Goal: Transaction & Acquisition: Purchase product/service

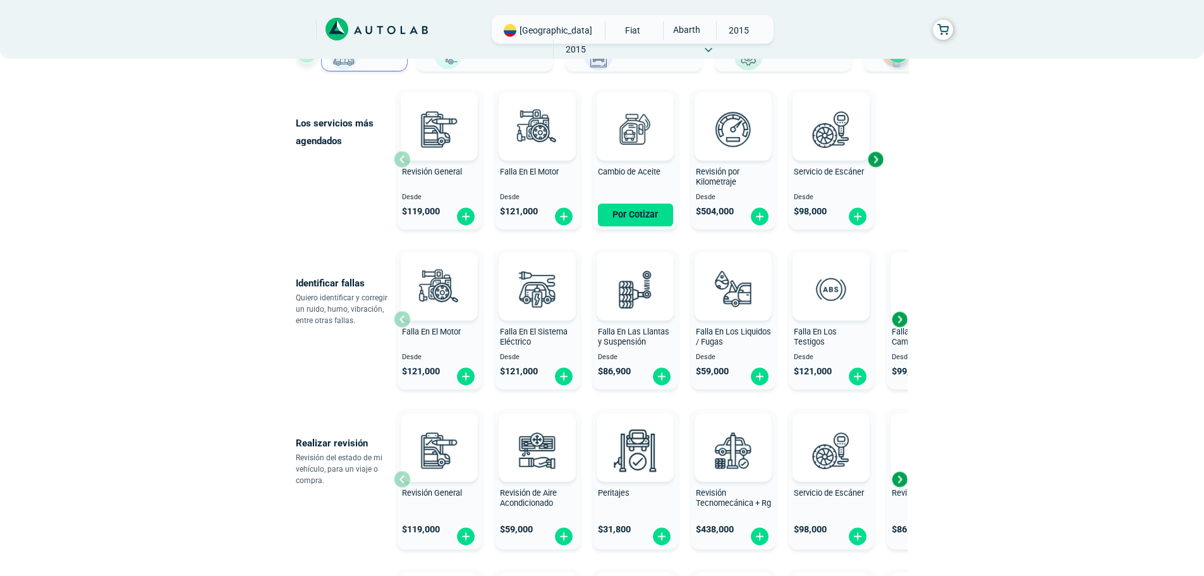
scroll to position [126, 0]
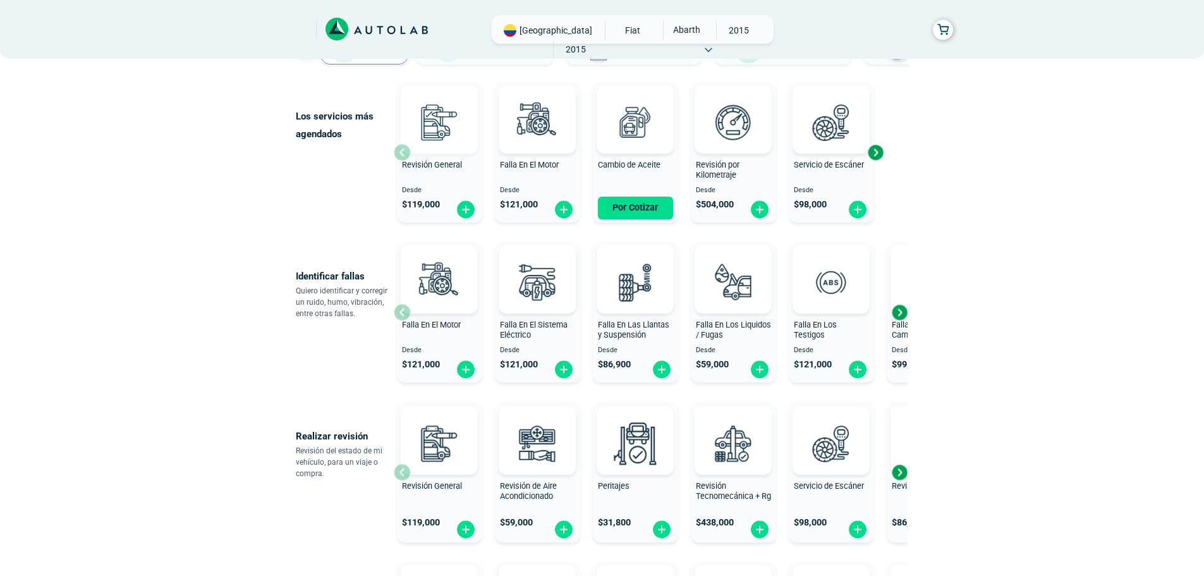
click at [407, 151] on div at bounding box center [439, 119] width 77 height 68
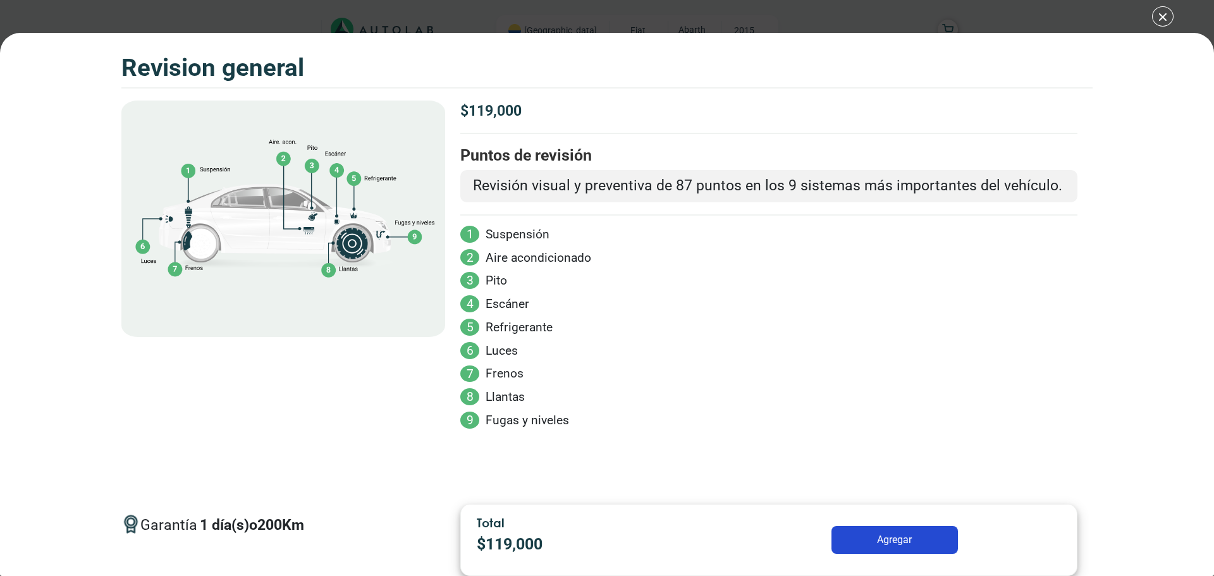
click at [1167, 20] on div "Volkswagen Crossfox 2018 REVISION GENERAL $ 119,000 1 200" at bounding box center [607, 288] width 1214 height 576
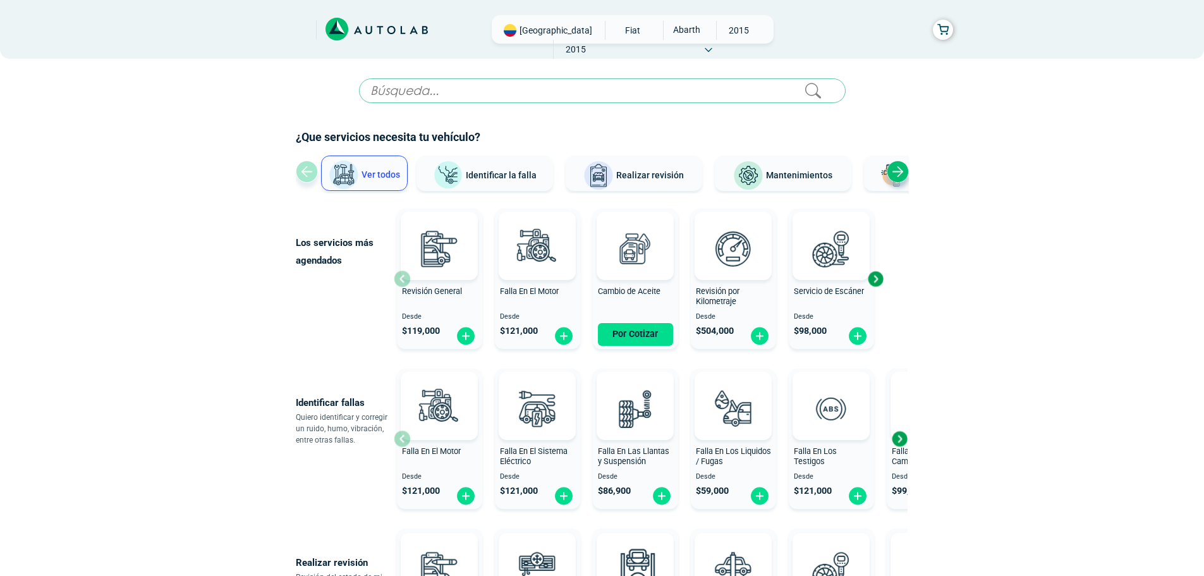
click at [599, 40] on span "2015" at bounding box center [576, 49] width 45 height 19
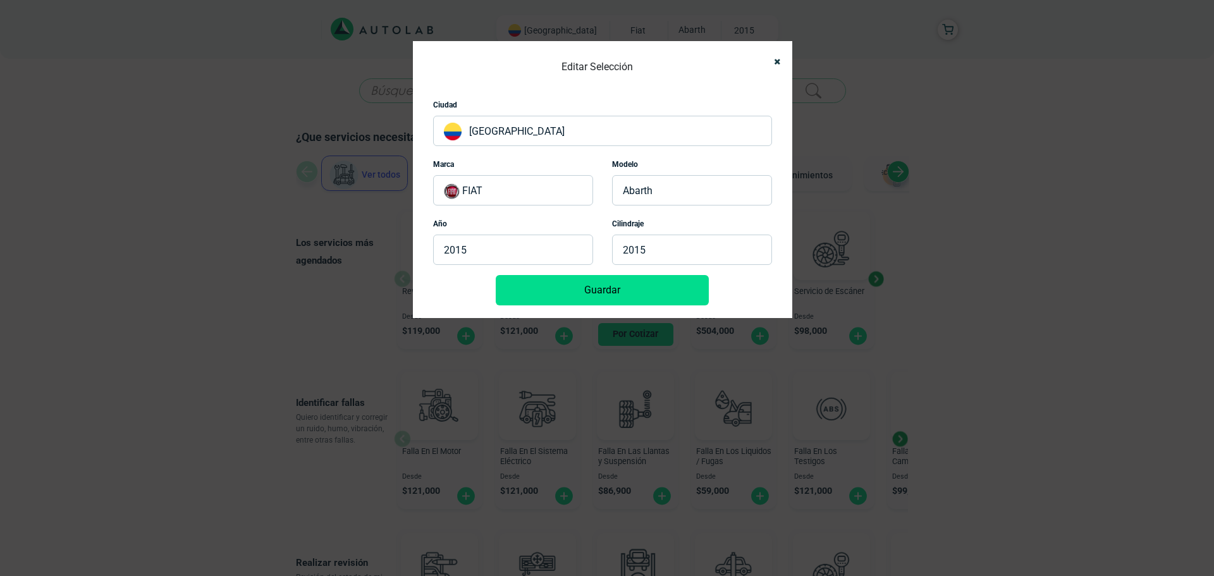
click at [738, 37] on div "Editar Selección Ciudad [GEOGRAPHIC_DATA] Marca FIAT Modelo [GEOGRAPHIC_DATA] A…" at bounding box center [607, 288] width 1214 height 576
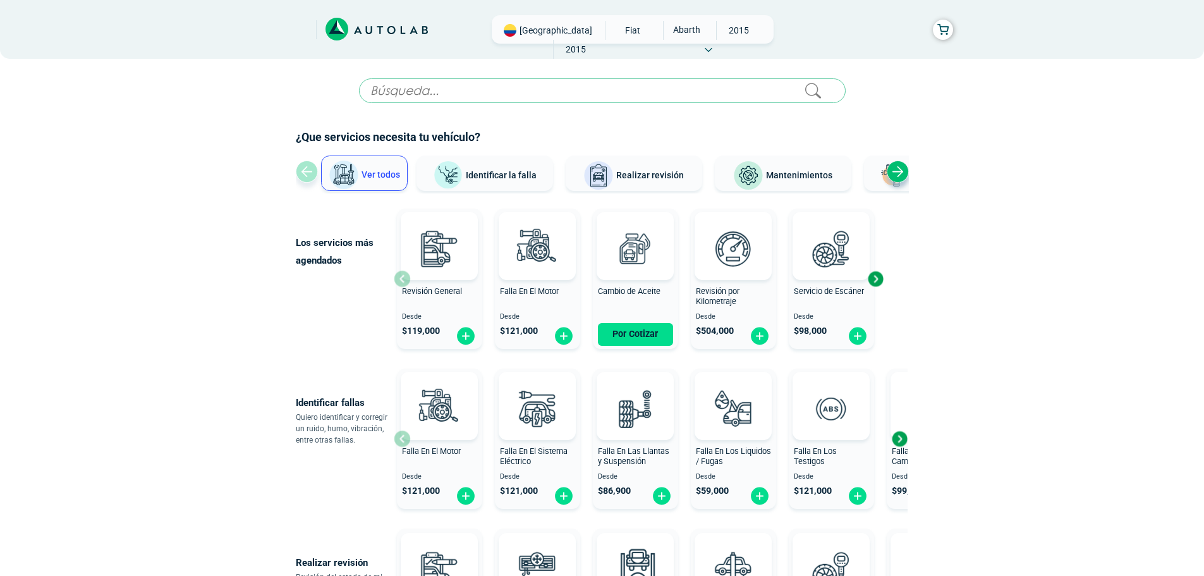
click at [599, 40] on span "2015" at bounding box center [576, 49] width 45 height 19
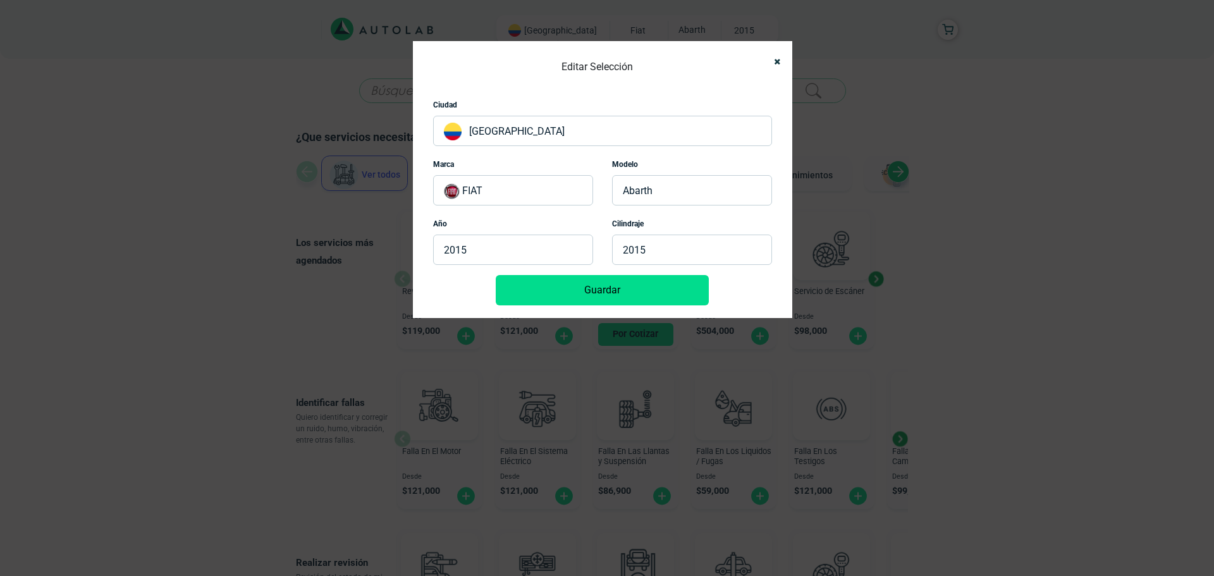
click at [738, 37] on div "Editar Selección Ciudad [GEOGRAPHIC_DATA] Marca FIAT Modelo [GEOGRAPHIC_DATA] A…" at bounding box center [607, 288] width 1214 height 576
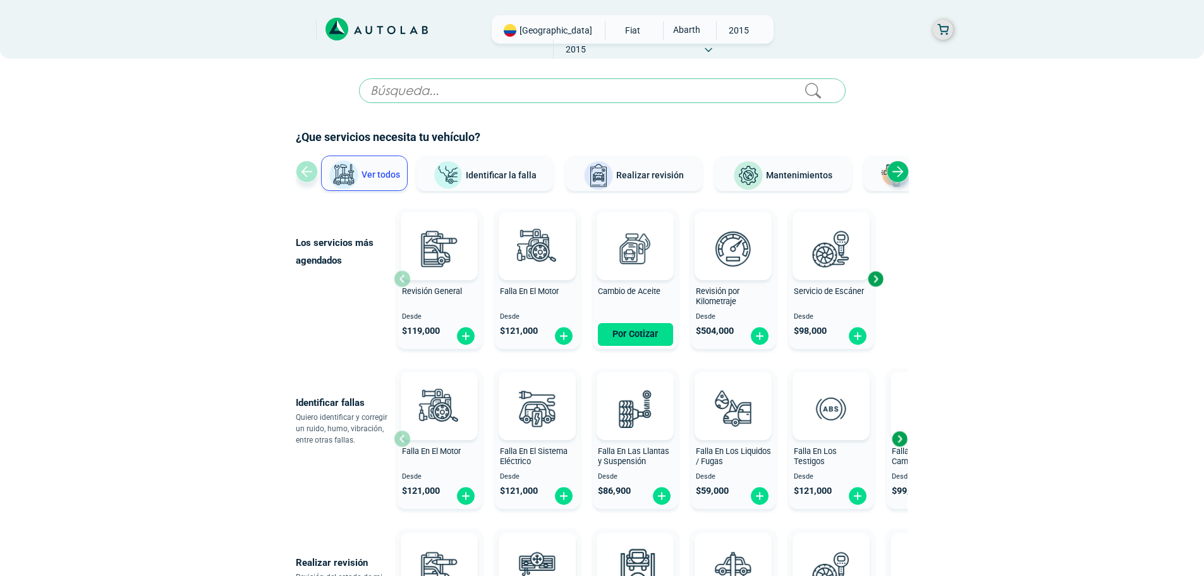
click at [939, 33] on button "button" at bounding box center [943, 30] width 20 height 20
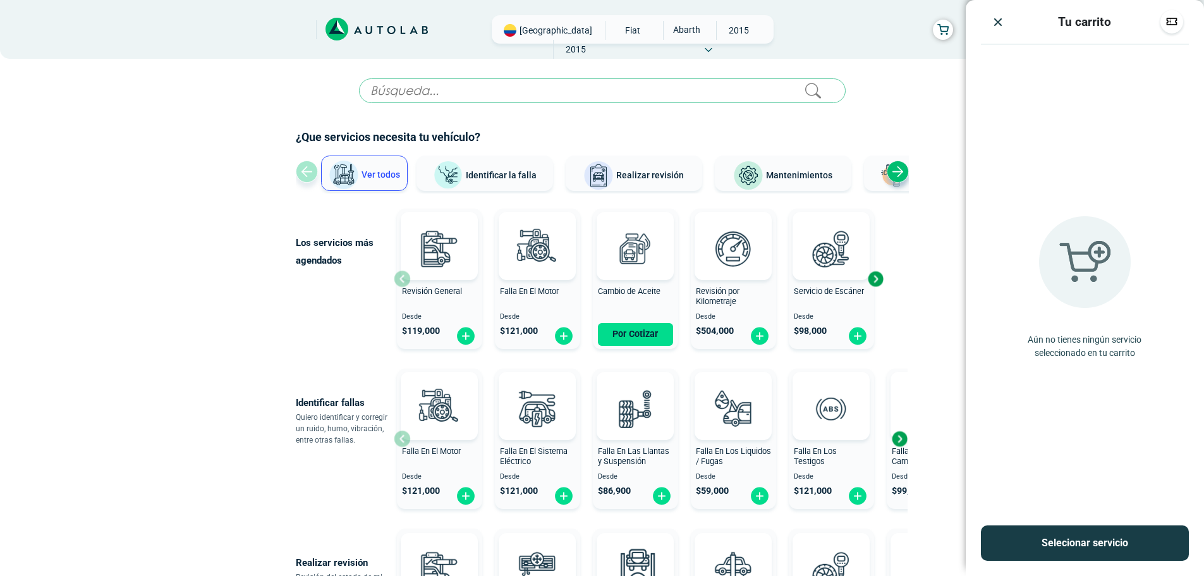
click at [999, 25] on img "Close" at bounding box center [998, 22] width 13 height 13
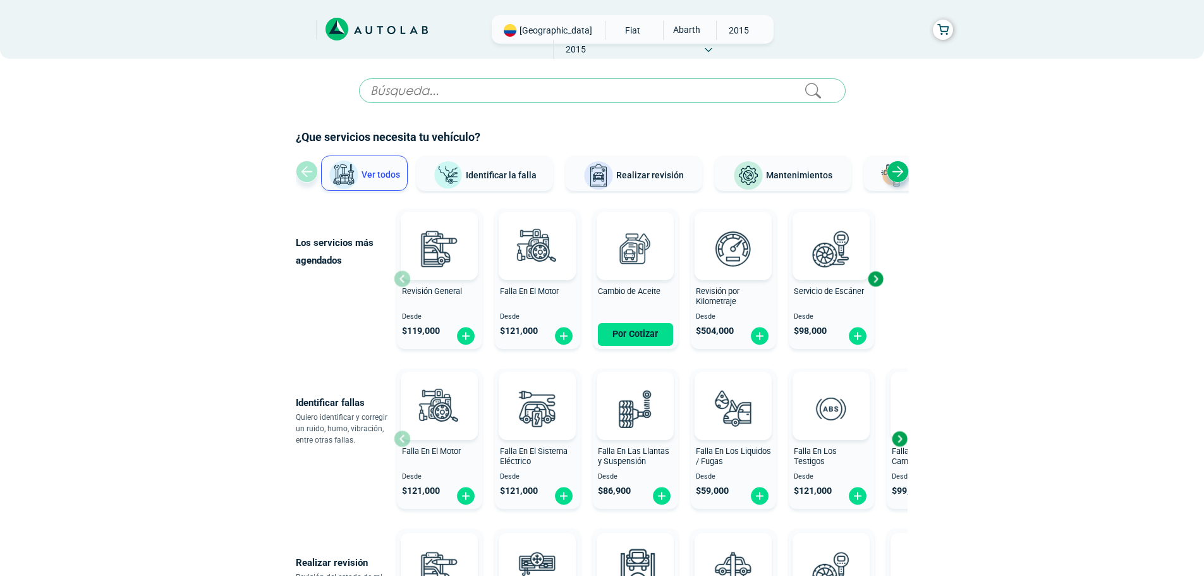
click at [875, 283] on div "Next slide" at bounding box center [875, 278] width 19 height 19
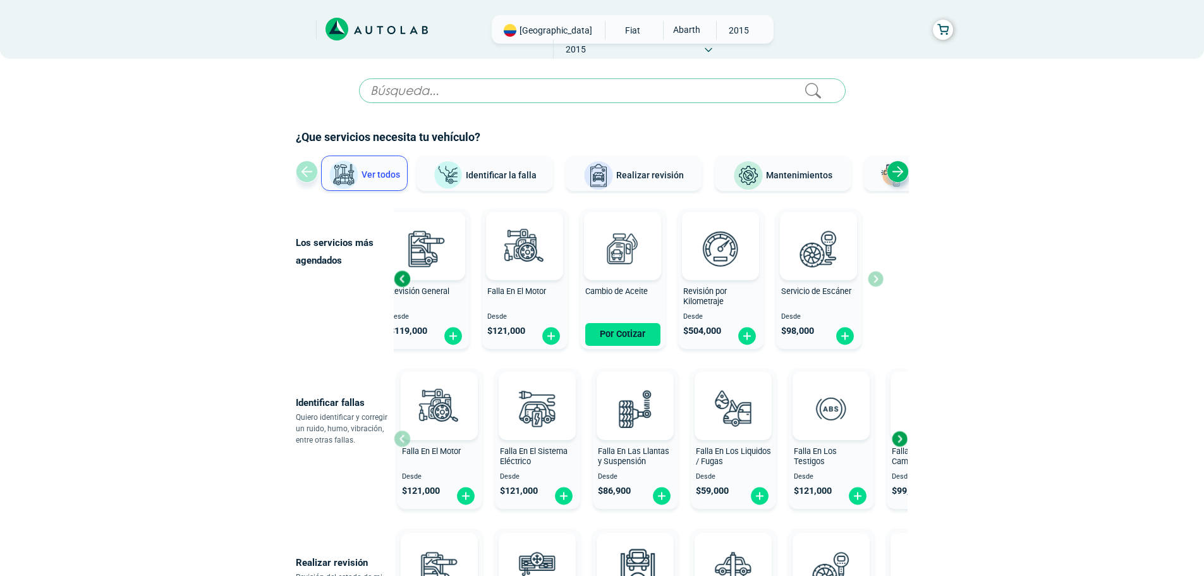
click at [892, 164] on div "Next slide" at bounding box center [898, 172] width 22 height 22
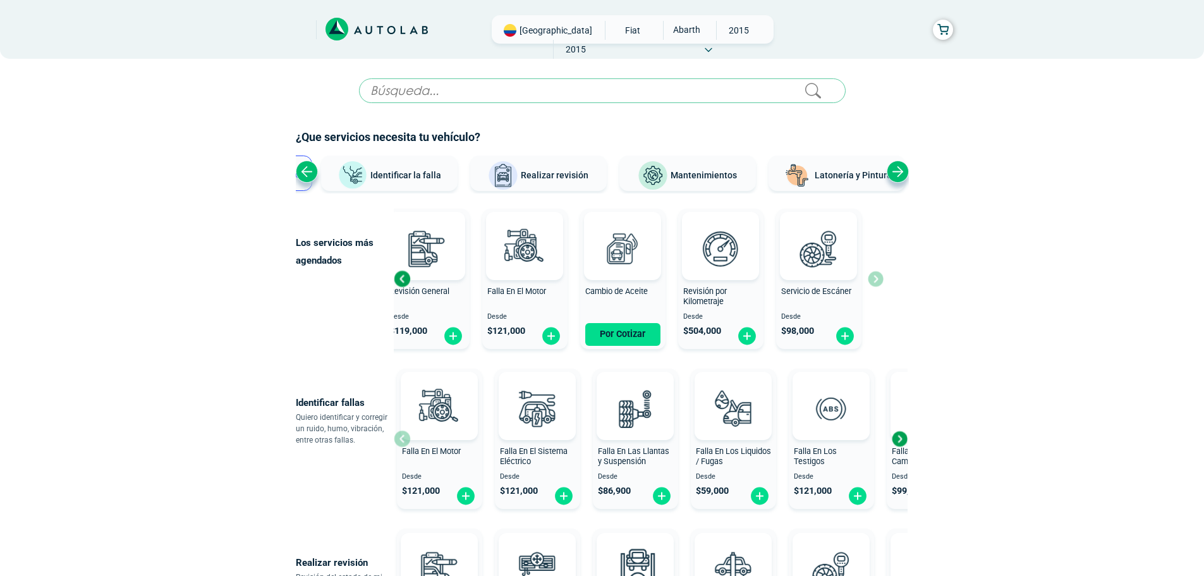
click at [892, 164] on div "Next slide" at bounding box center [898, 172] width 22 height 22
click at [892, 164] on div "Ver todos Identificar la falla Realizar revisión Mantenimientos Latonería y Pin…" at bounding box center [602, 174] width 613 height 38
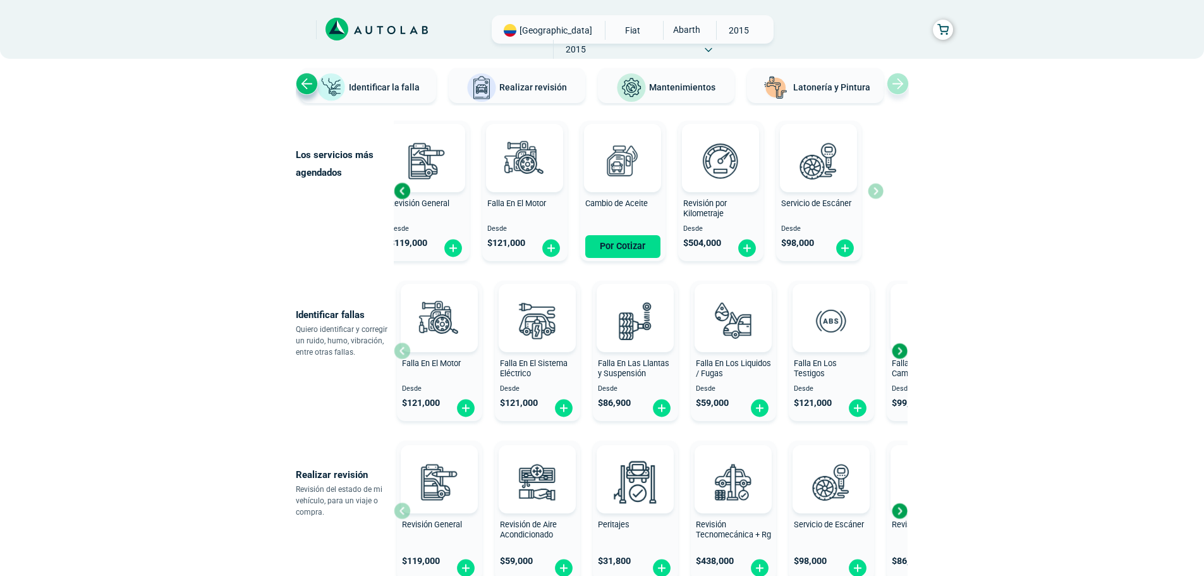
scroll to position [56, 0]
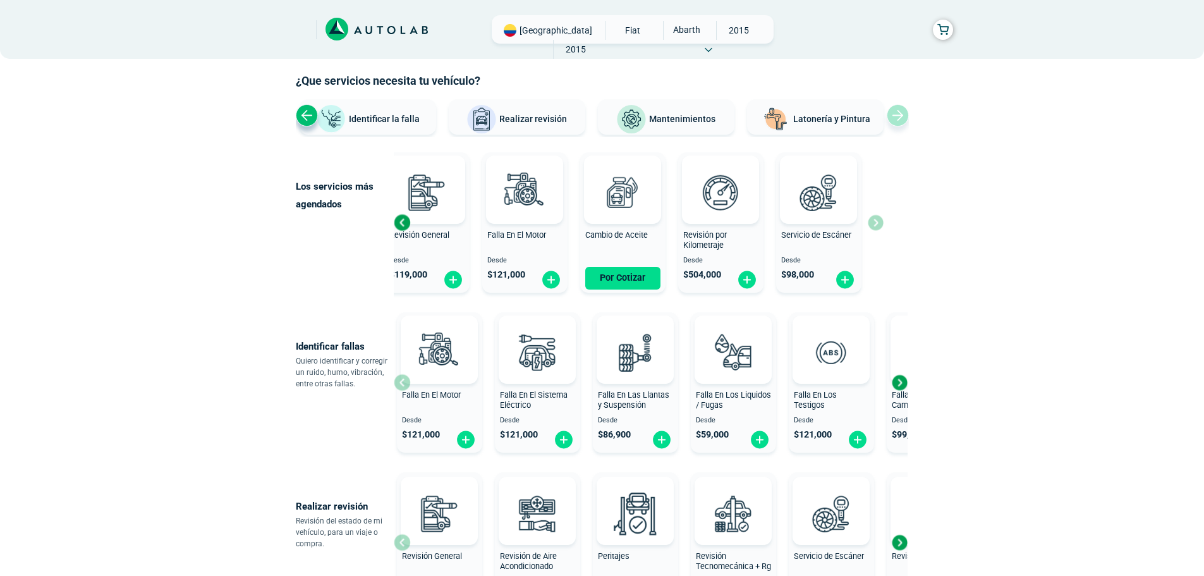
click at [901, 383] on div "Next slide" at bounding box center [899, 382] width 19 height 19
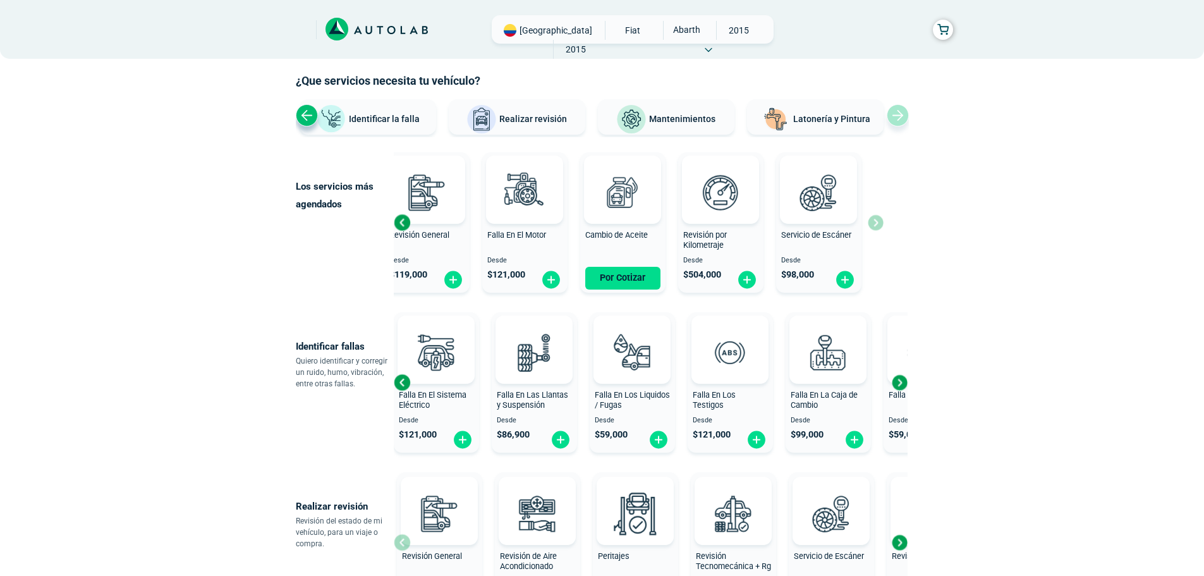
click at [901, 383] on div "Next slide" at bounding box center [899, 382] width 19 height 19
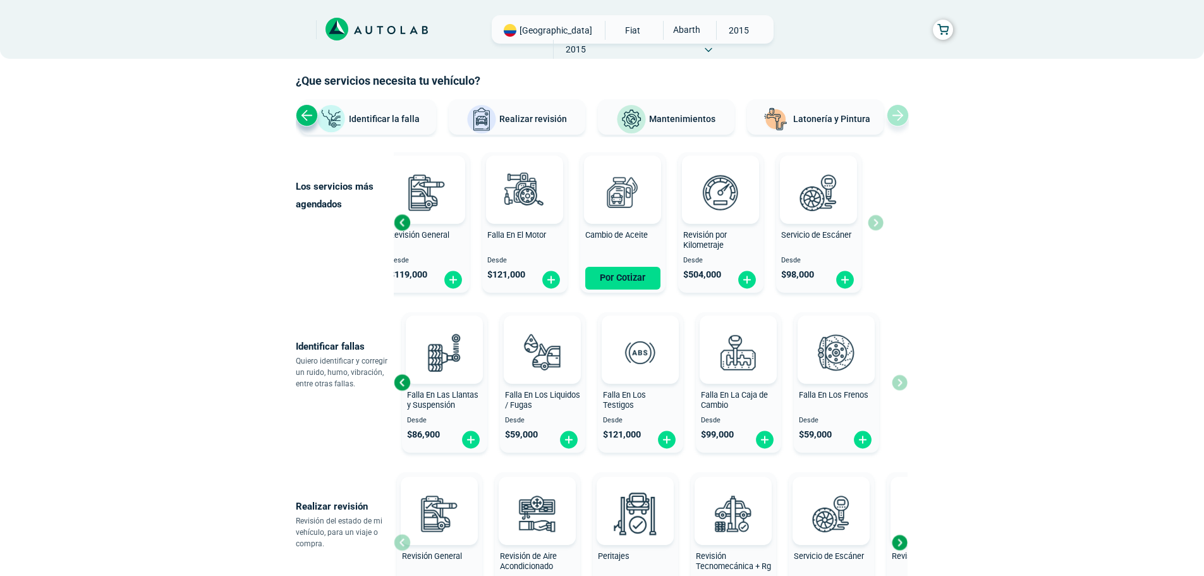
click at [901, 383] on div "Falla En El Motor Desde $ 121,000 Falla En El Sistema Eléctrico Desde $ 121,000…" at bounding box center [651, 382] width 514 height 150
click at [1008, 347] on div "× ¡Reserva tranquilo! Sin datos de tarjeta ni pagos Aquí puedes ver tus servici…" at bounding box center [602, 576] width 1204 height 1264
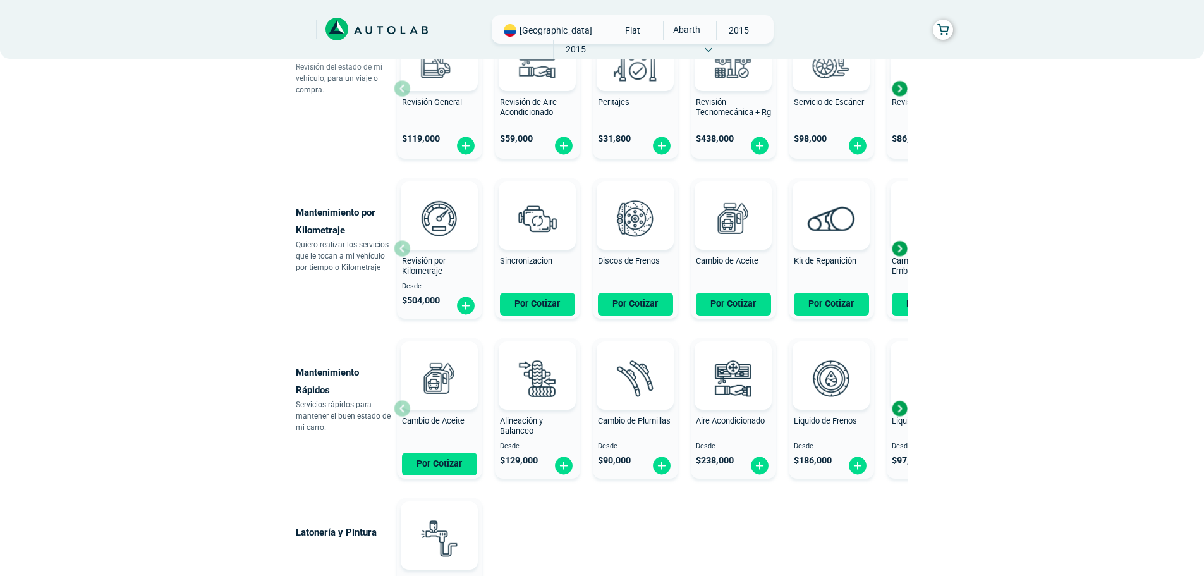
scroll to position [625, 0]
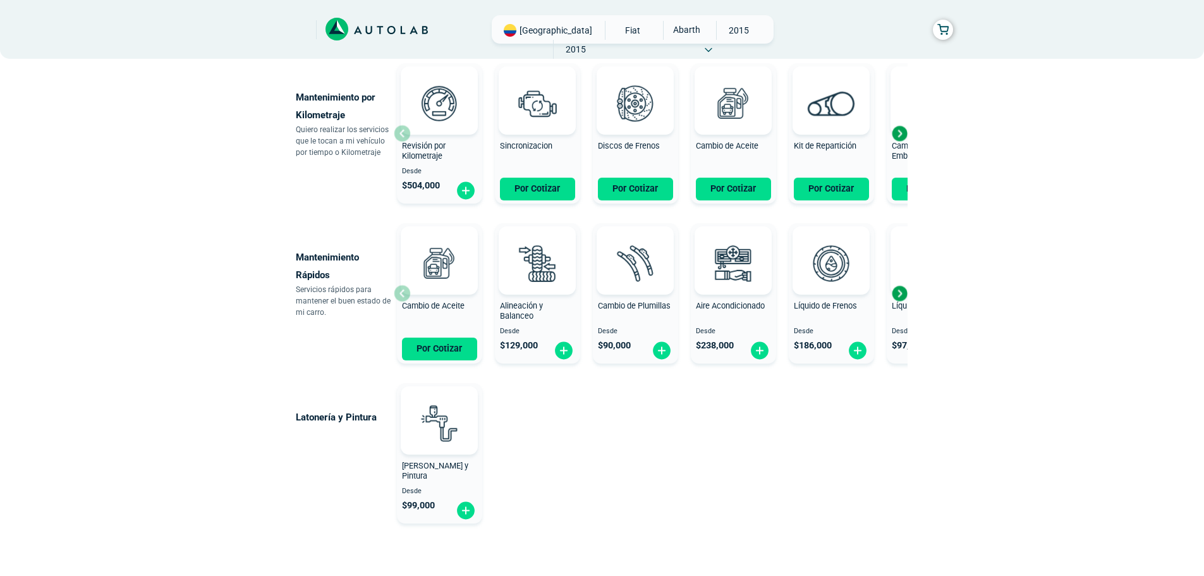
click at [900, 291] on div "Next slide" at bounding box center [899, 293] width 19 height 19
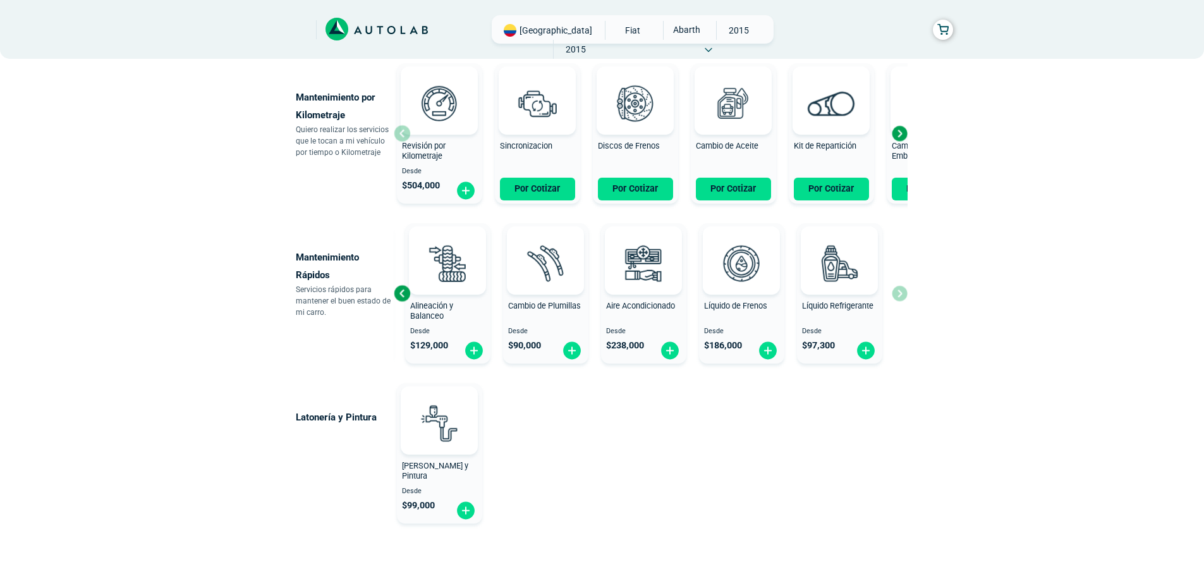
click at [900, 291] on div "Cambio de Aceite Por Cotizar Alineación y Balanceo Desde $ 129,000 Cambio de Pl…" at bounding box center [651, 293] width 514 height 150
click at [904, 137] on div "Next slide" at bounding box center [899, 133] width 19 height 19
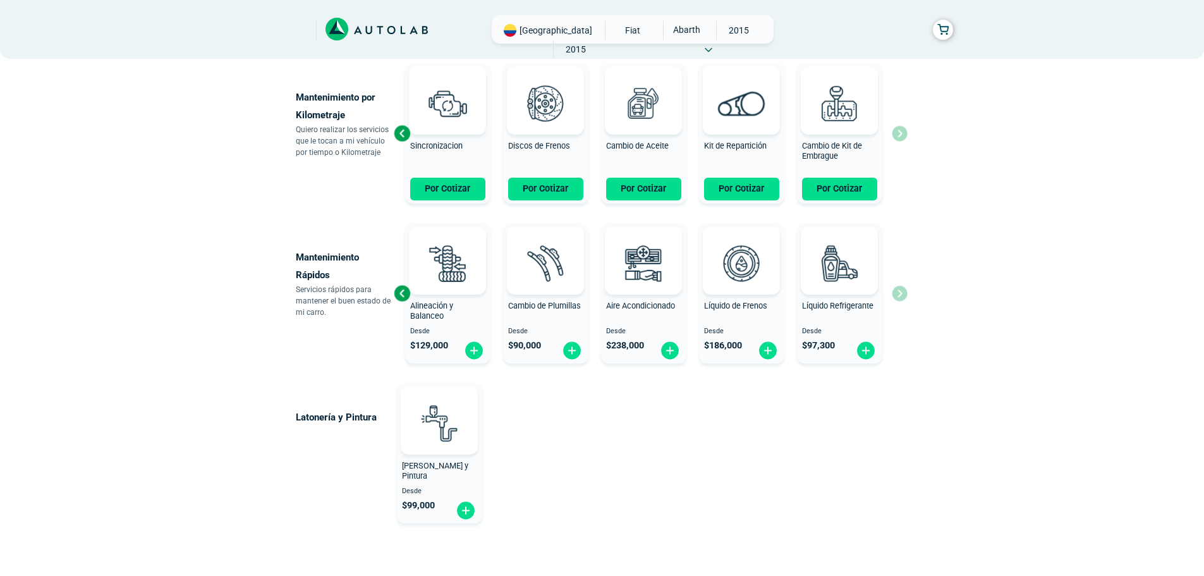
click at [904, 137] on div "Revisión por Kilometraje Desde $ 504,000 Sincronizacion Por Cotizar Discos de F…" at bounding box center [651, 133] width 514 height 150
click at [1036, 396] on div "× ¡Reserva tranquilo! Sin datos de tarjeta ni pagos Aquí puedes ver tus servici…" at bounding box center [602, 7] width 1204 height 1264
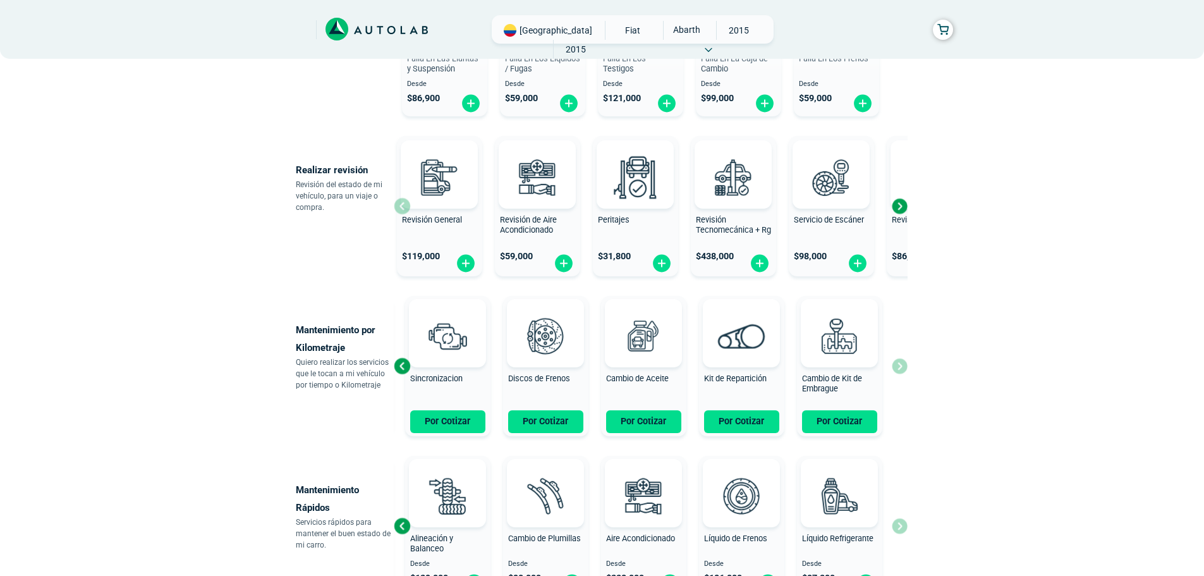
scroll to position [316, 0]
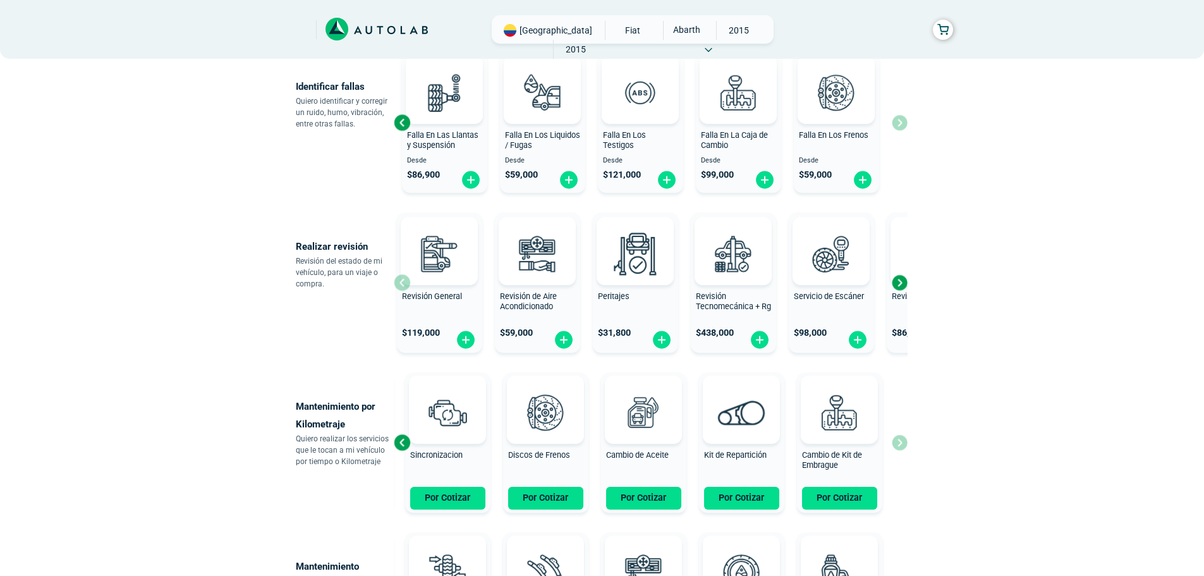
click at [903, 288] on div "Next slide" at bounding box center [899, 282] width 19 height 19
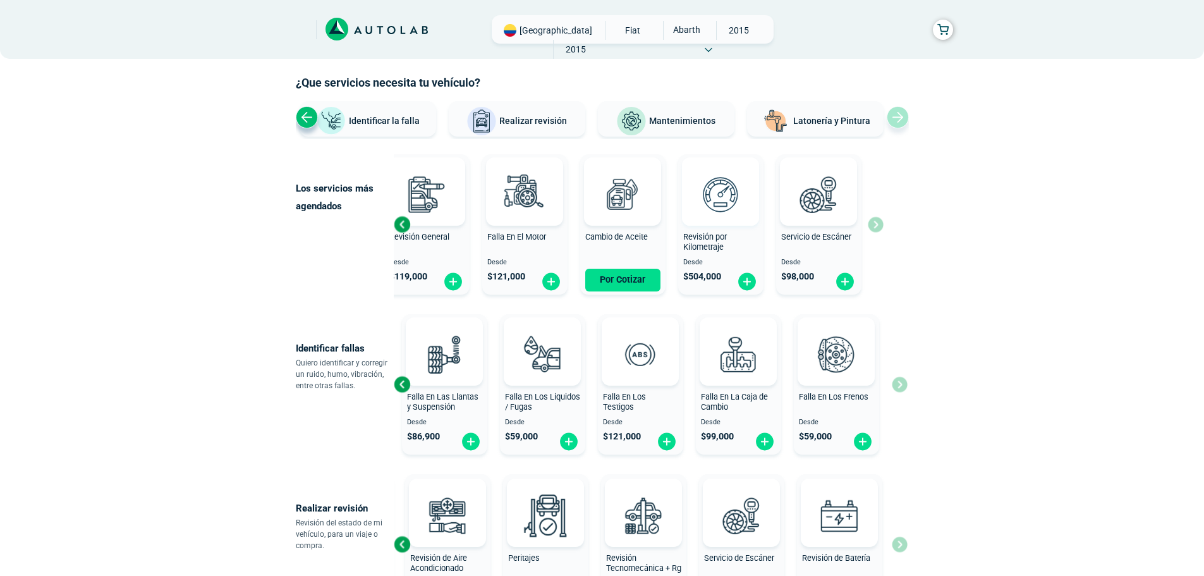
scroll to position [0, 0]
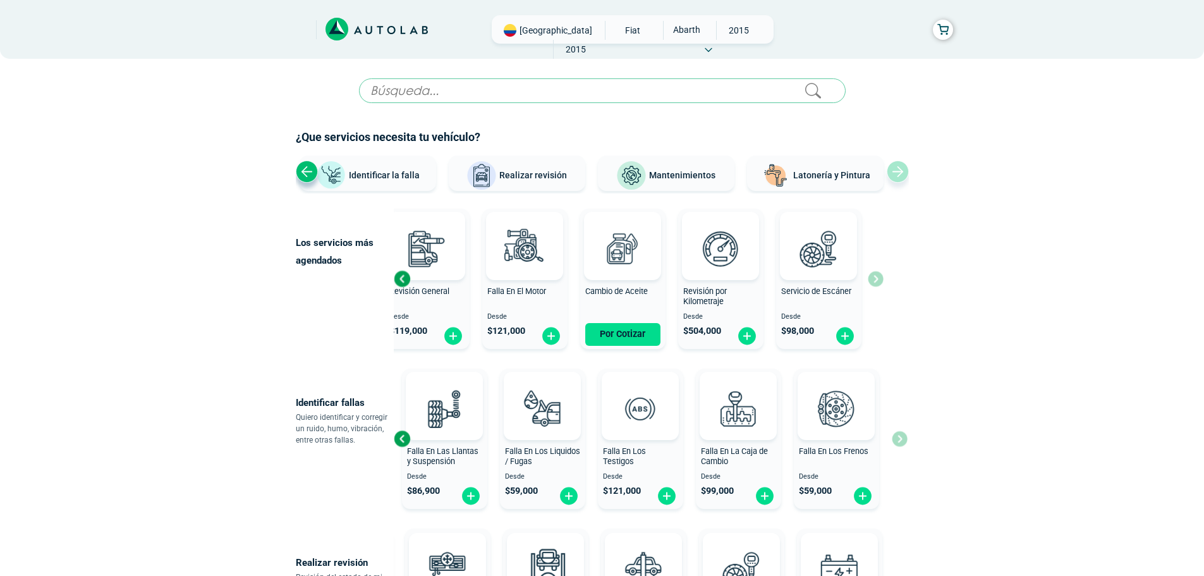
click at [527, 82] on input "text" at bounding box center [602, 90] width 487 height 25
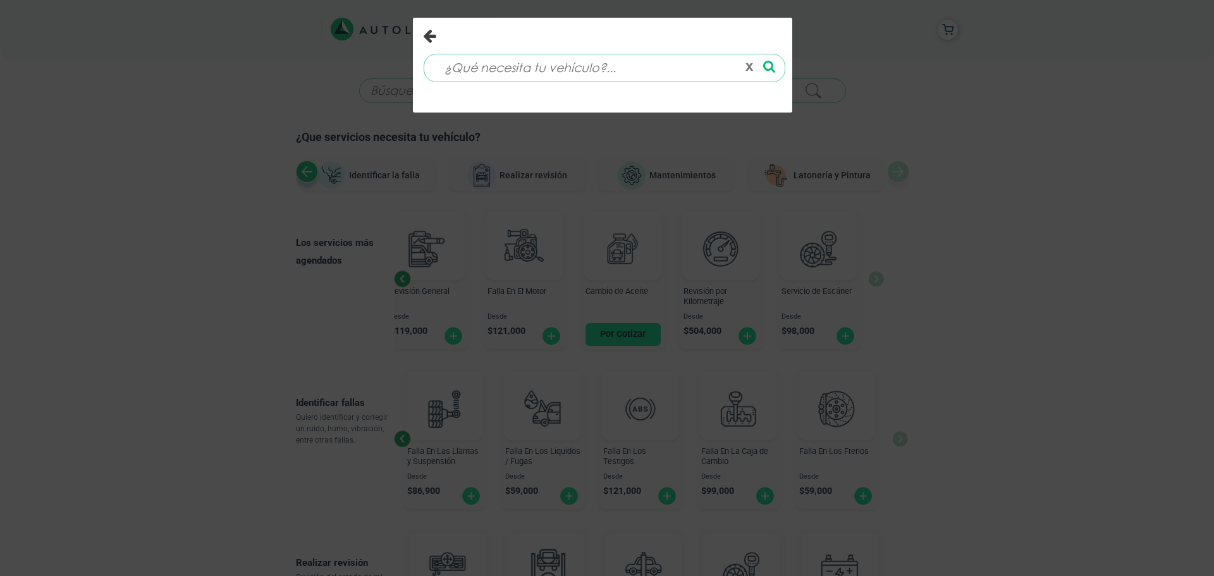
click at [432, 39] on icon "Close" at bounding box center [429, 35] width 13 height 15
